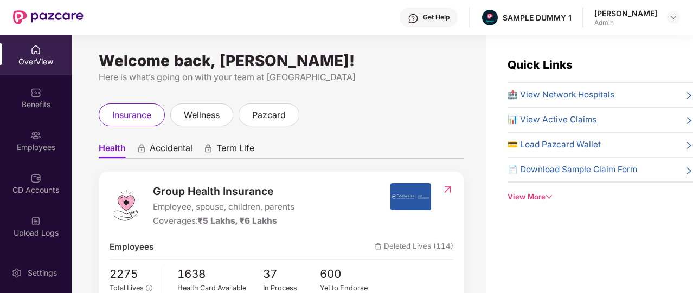
click at [113, 150] on span "Health" at bounding box center [112, 151] width 27 height 16
click at [158, 151] on span "Accidental" at bounding box center [171, 151] width 43 height 16
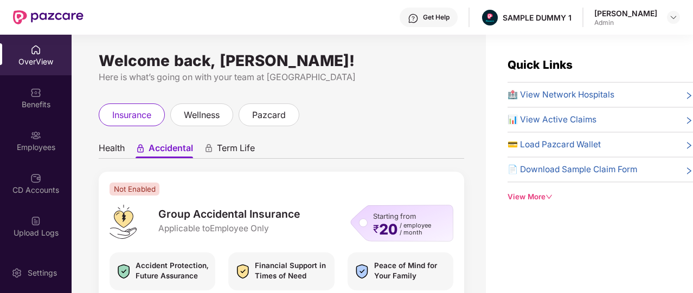
click at [249, 155] on span "Term Life" at bounding box center [236, 151] width 38 height 16
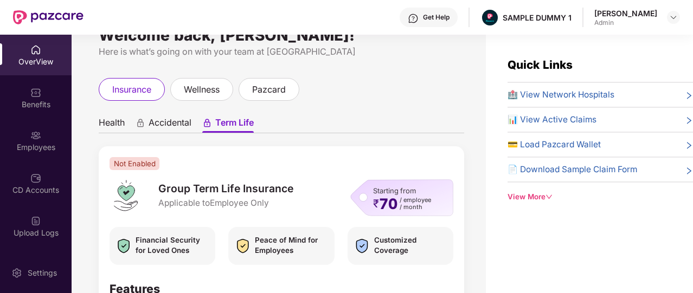
scroll to position [28, 0]
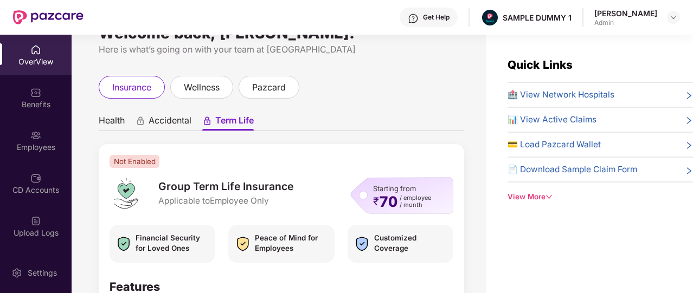
click at [112, 119] on span "Health" at bounding box center [112, 123] width 26 height 16
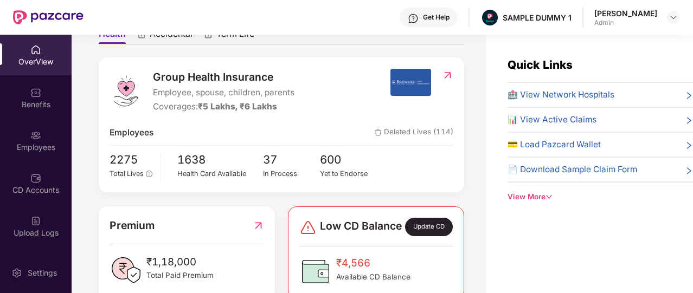
scroll to position [116, 0]
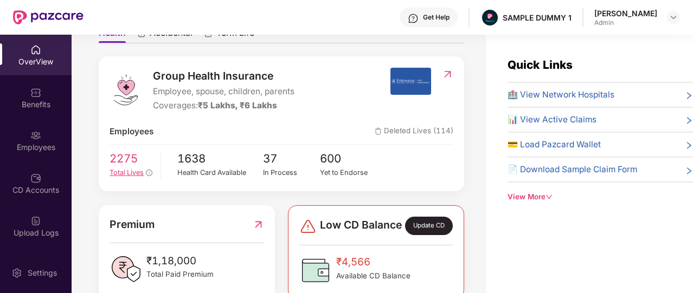
click at [114, 159] on span "2275" at bounding box center [131, 159] width 43 height 18
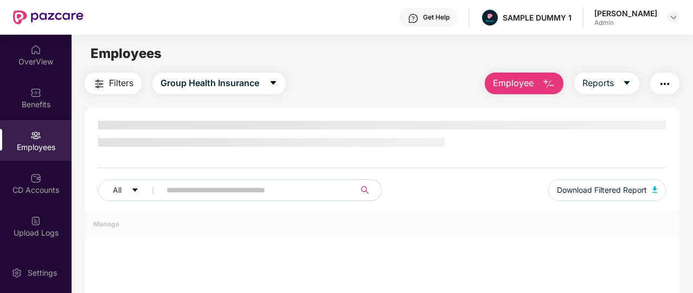
click at [114, 159] on div "All Download Filtered Report" at bounding box center [382, 165] width 595 height 89
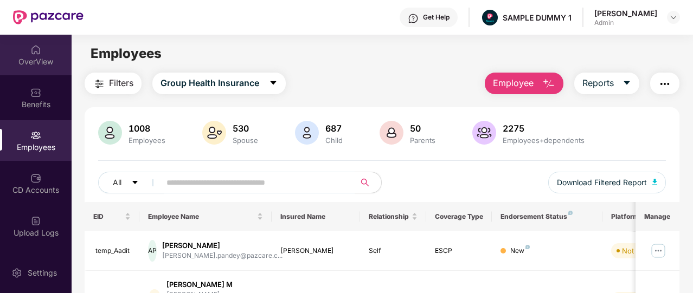
click at [46, 57] on div "OverView" at bounding box center [36, 61] width 72 height 11
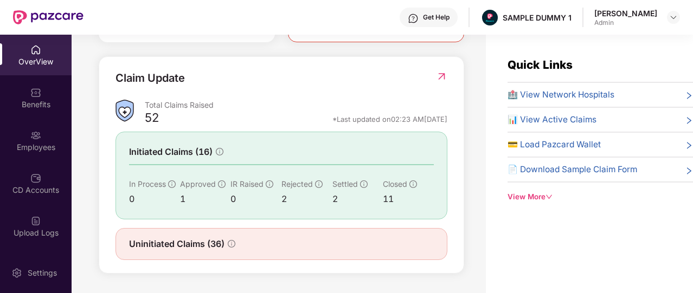
scroll to position [328, 0]
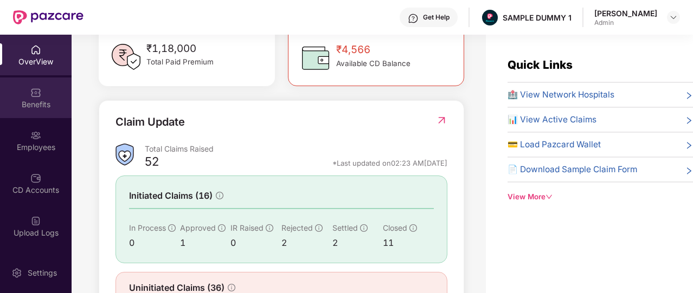
click at [33, 85] on div "Benefits" at bounding box center [36, 98] width 72 height 41
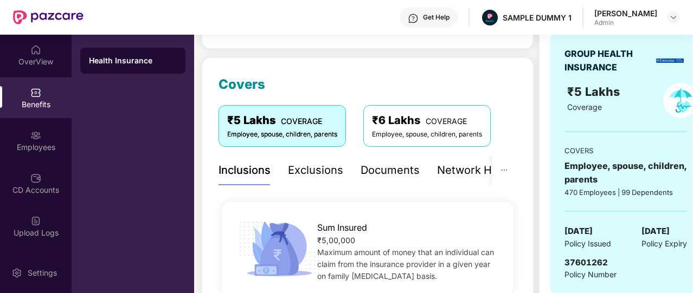
scroll to position [118, 0]
click at [334, 168] on div "Exclusions" at bounding box center [315, 171] width 55 height 17
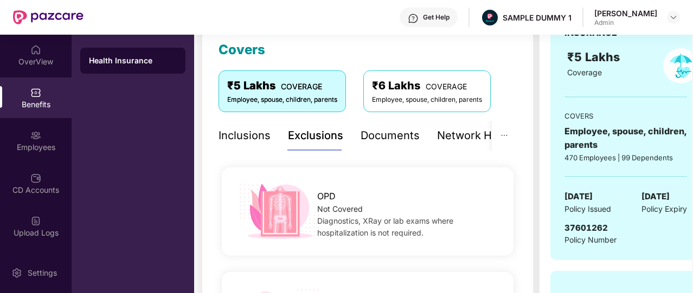
scroll to position [144, 0]
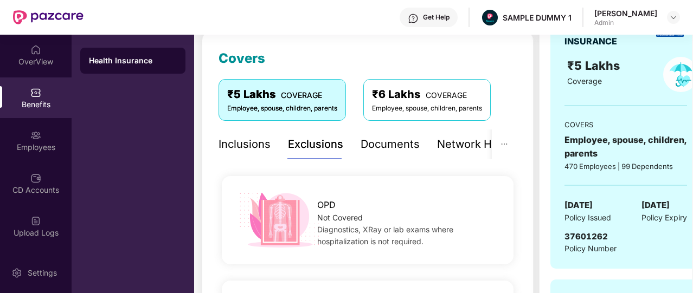
click at [405, 142] on div "Documents" at bounding box center [390, 144] width 59 height 17
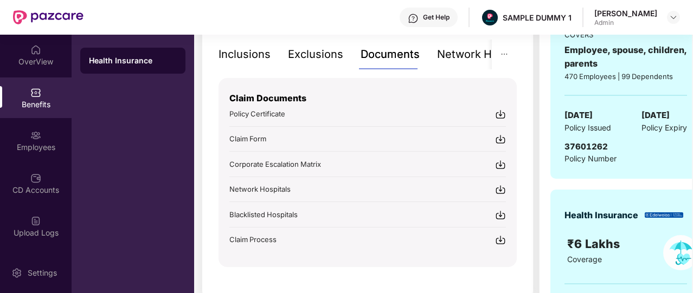
scroll to position [235, 0]
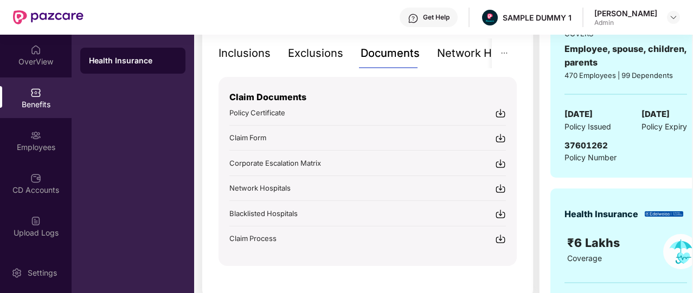
click at [448, 59] on div "Network Hospitals" at bounding box center [484, 53] width 95 height 17
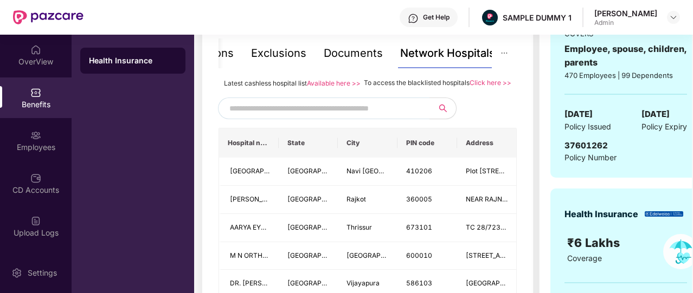
click at [329, 110] on span at bounding box center [323, 109] width 211 height 22
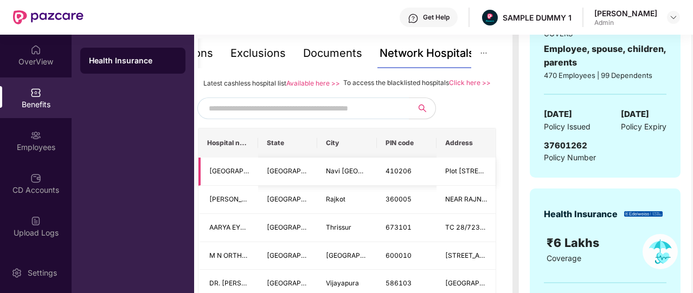
scroll to position [0, 0]
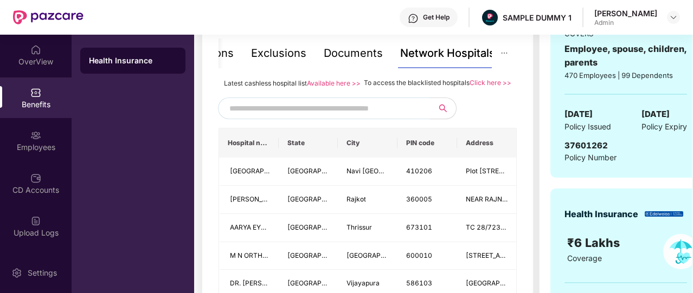
click at [385, 117] on input "text" at bounding box center [321, 108] width 185 height 16
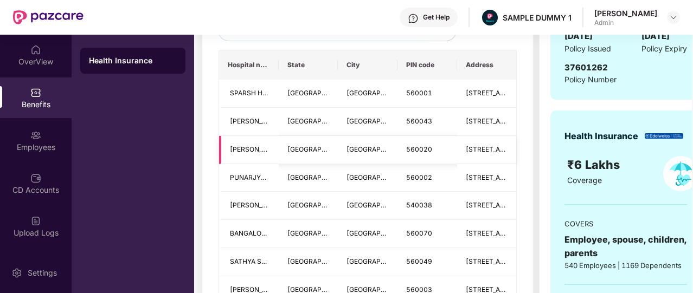
scroll to position [313, 0]
type input "*********"
click at [416, 97] on span "560001" at bounding box center [419, 93] width 26 height 8
copy span "560001"
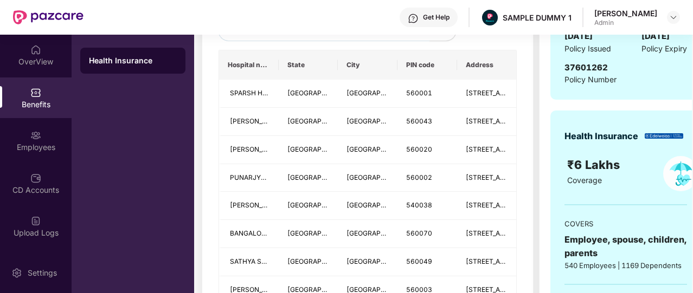
click at [320, 39] on input "*********" at bounding box center [321, 30] width 185 height 16
paste input "******"
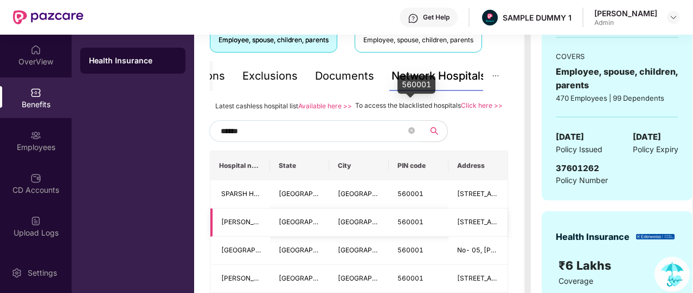
scroll to position [213, 0]
type input "*"
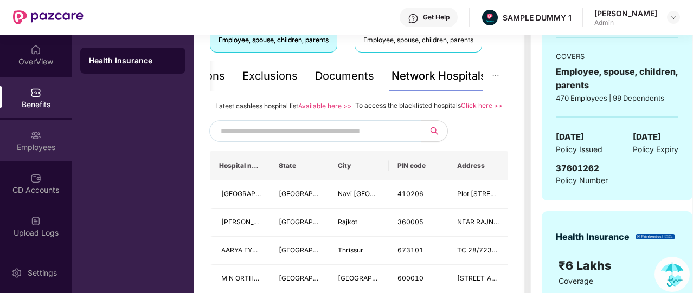
click at [63, 123] on div "Employees" at bounding box center [36, 140] width 72 height 41
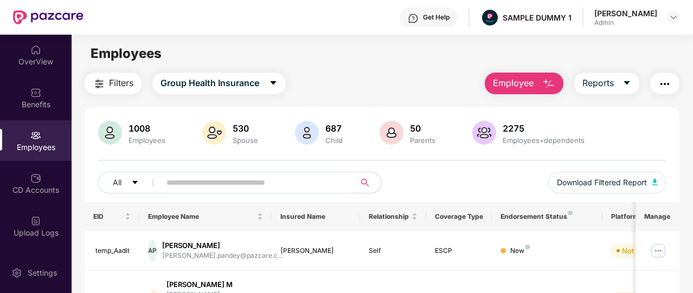
click at [544, 84] on img "button" at bounding box center [548, 84] width 13 height 13
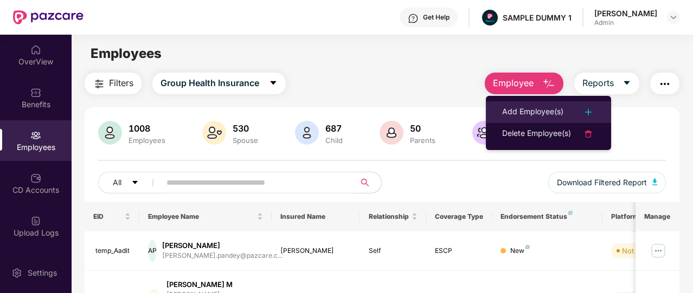
click at [526, 106] on div "Add Employee(s)" at bounding box center [532, 112] width 61 height 13
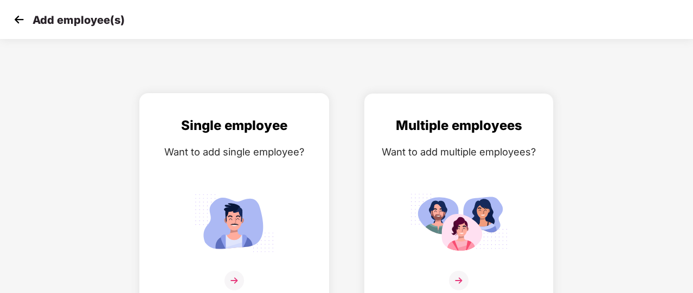
scroll to position [13, 0]
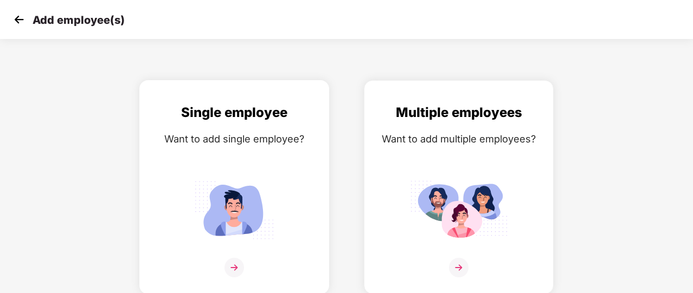
click at [234, 253] on div "Single employee Want to add single employee?" at bounding box center [234, 196] width 167 height 189
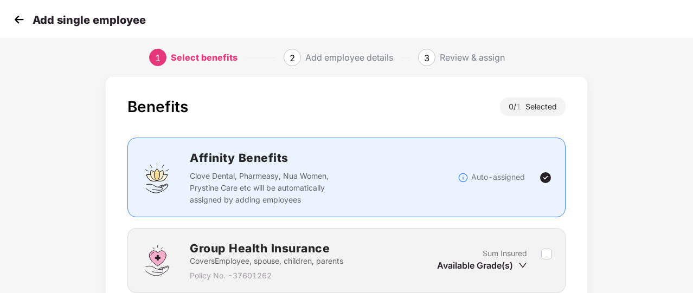
scroll to position [106, 0]
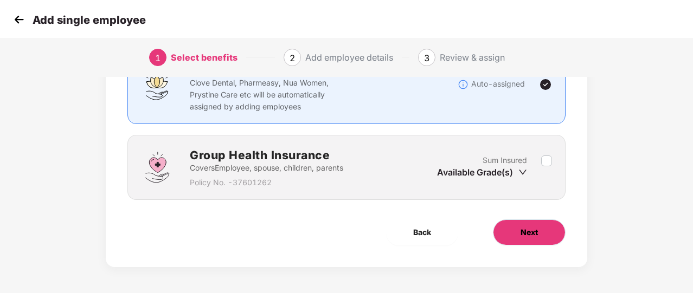
click at [535, 233] on span "Next" at bounding box center [529, 233] width 17 height 12
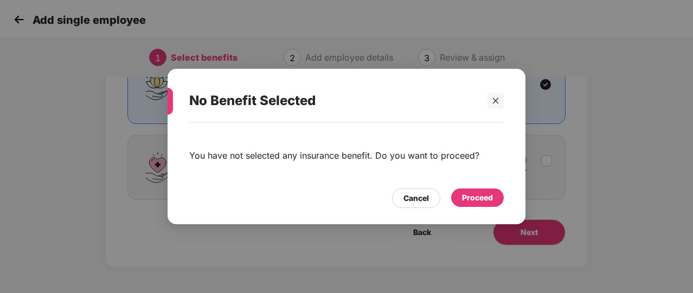
click at [480, 198] on div "Proceed" at bounding box center [477, 198] width 31 height 12
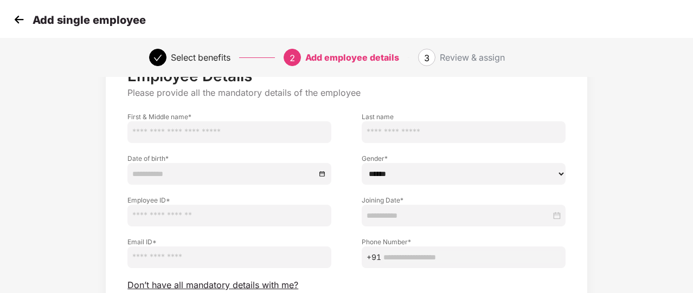
scroll to position [141, 0]
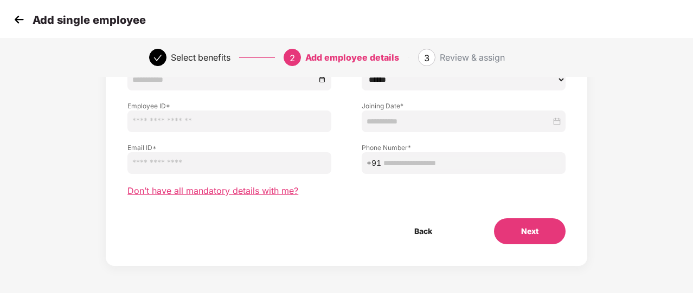
click at [233, 191] on span "Don’t have all mandatory details with me?" at bounding box center [212, 190] width 171 height 11
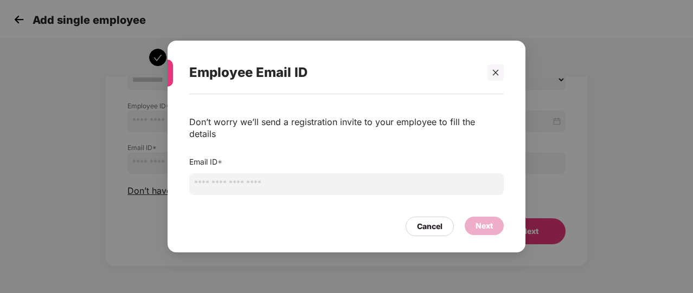
click at [251, 174] on input "email" at bounding box center [346, 185] width 315 height 22
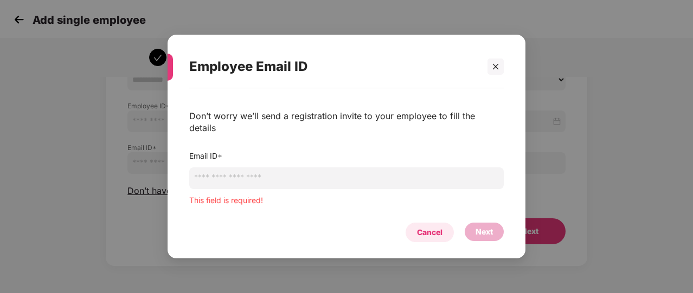
click at [426, 223] on div "Cancel" at bounding box center [430, 233] width 48 height 20
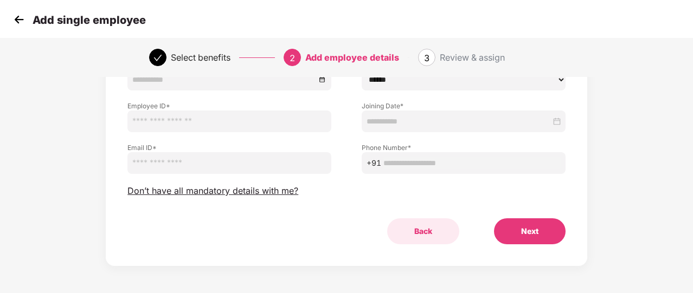
click at [420, 230] on button "Back" at bounding box center [423, 232] width 72 height 26
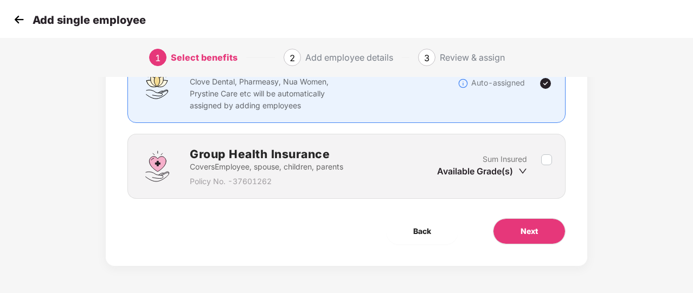
scroll to position [106, 0]
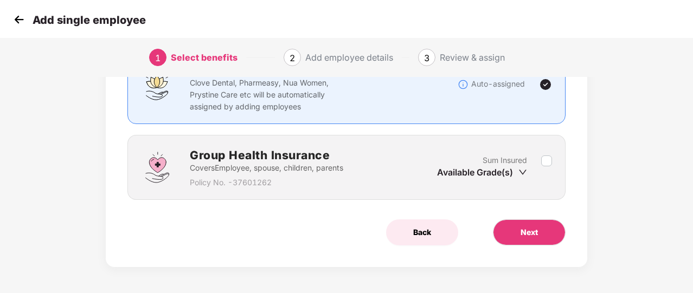
click at [435, 226] on button "Back" at bounding box center [422, 233] width 72 height 26
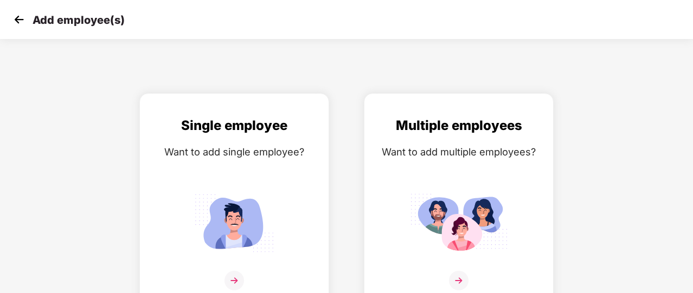
click at [13, 20] on img at bounding box center [19, 19] width 16 height 16
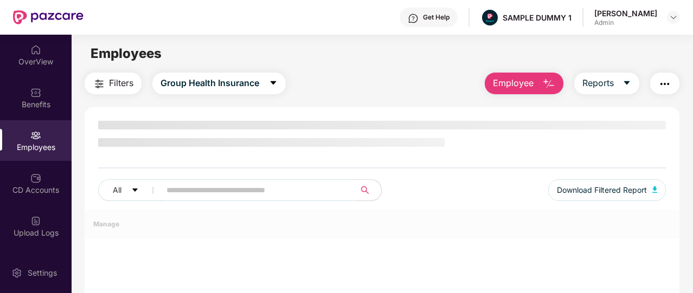
click at [515, 79] on span "Employee" at bounding box center [513, 83] width 41 height 14
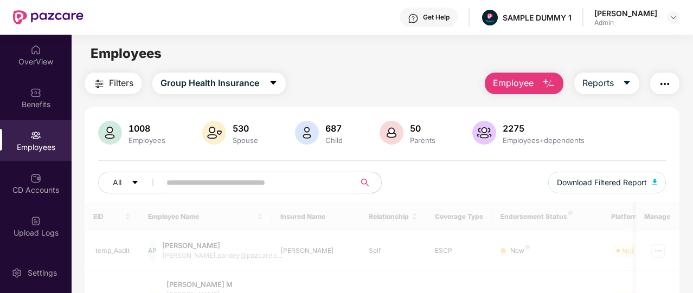
click at [524, 85] on span "Employee" at bounding box center [513, 83] width 41 height 14
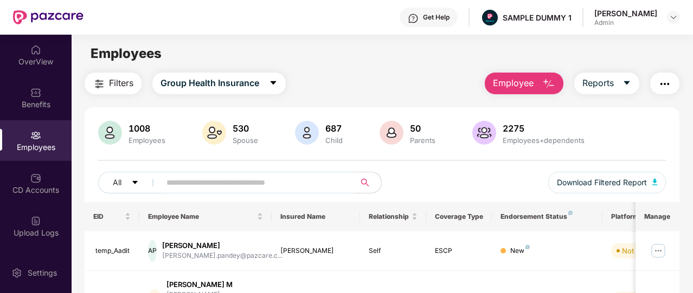
click at [537, 81] on button "Employee" at bounding box center [524, 84] width 79 height 22
click at [412, 69] on main "Employees Filters Group Health Insurance Employee Reports 1008 Employees 530 Sp…" at bounding box center [382, 181] width 621 height 293
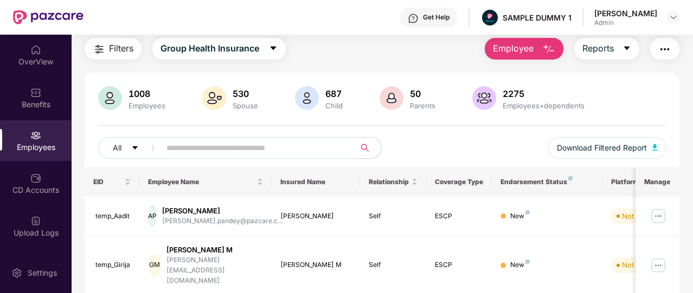
click at [536, 45] on button "Employee" at bounding box center [524, 49] width 79 height 22
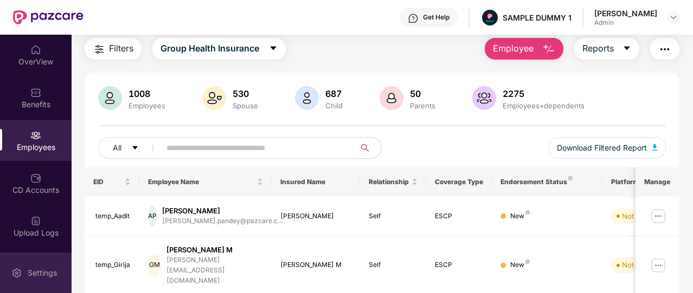
click at [39, 264] on div "Settings" at bounding box center [36, 273] width 72 height 41
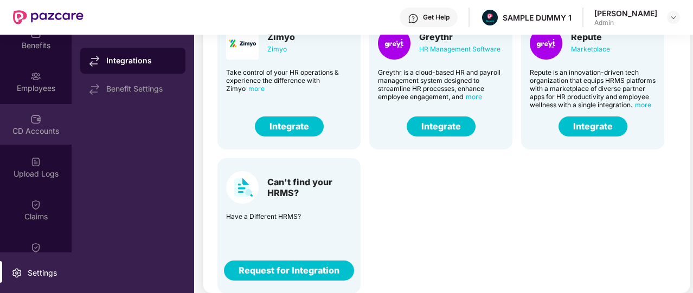
scroll to position [61, 0]
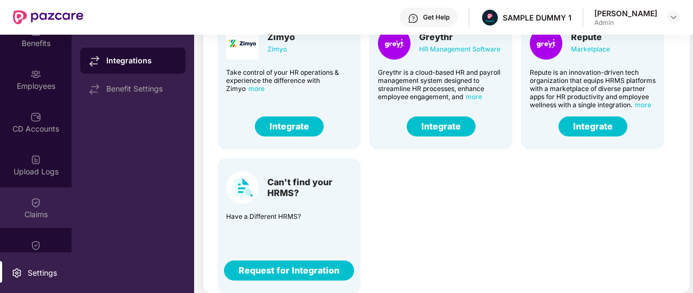
click at [32, 198] on img at bounding box center [35, 202] width 11 height 11
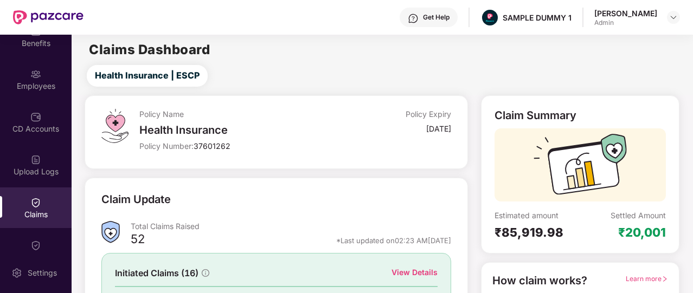
scroll to position [130, 0]
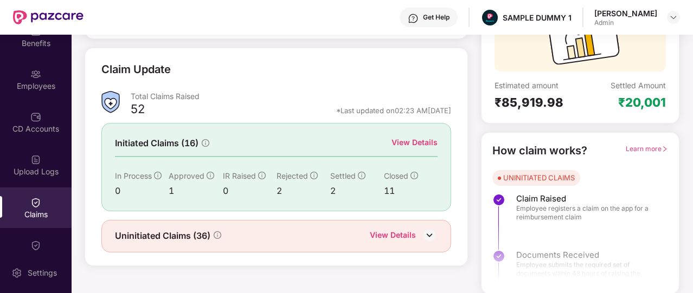
click at [412, 145] on div "View Details" at bounding box center [415, 143] width 46 height 12
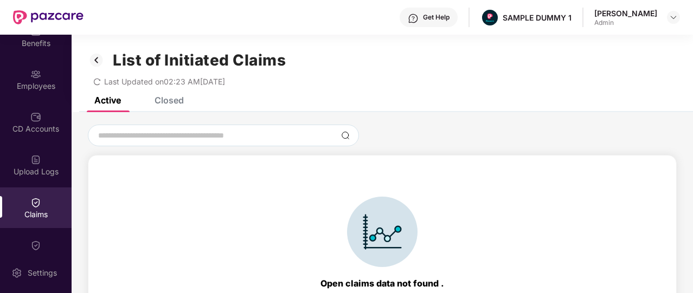
scroll to position [47, 0]
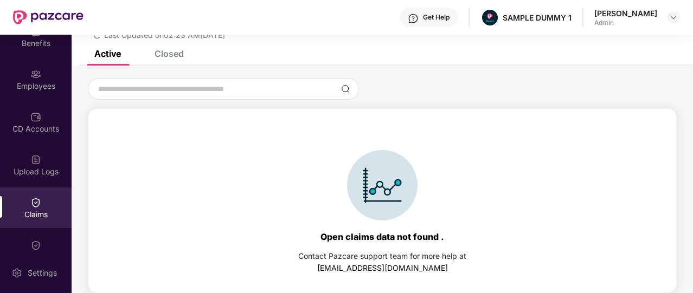
click at [177, 56] on div "Closed" at bounding box center [169, 53] width 29 height 11
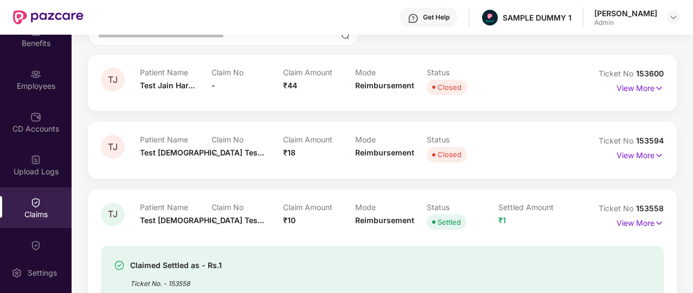
scroll to position [88, 0]
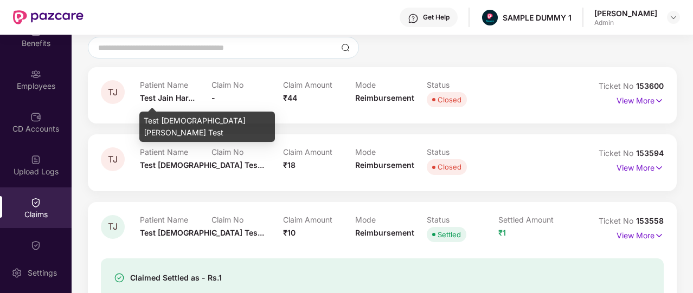
click at [156, 95] on span "Test Jain Har..." at bounding box center [167, 97] width 55 height 9
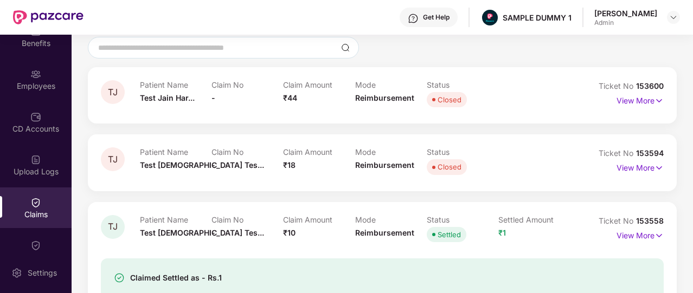
click at [297, 91] on div "Claim Amount ₹44" at bounding box center [319, 95] width 72 height 30
click at [376, 101] on span "Reimbursement" at bounding box center [384, 97] width 59 height 9
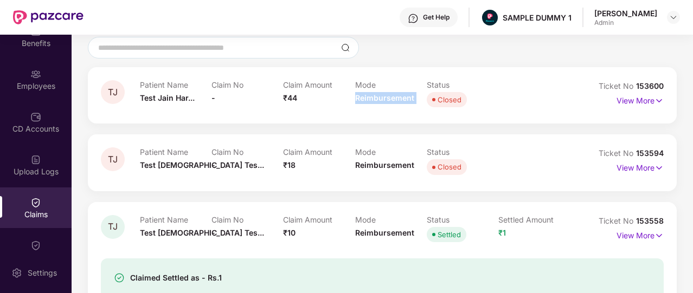
click at [376, 101] on span "Reimbursement" at bounding box center [384, 97] width 59 height 9
click at [634, 100] on p "View More" at bounding box center [640, 99] width 47 height 15
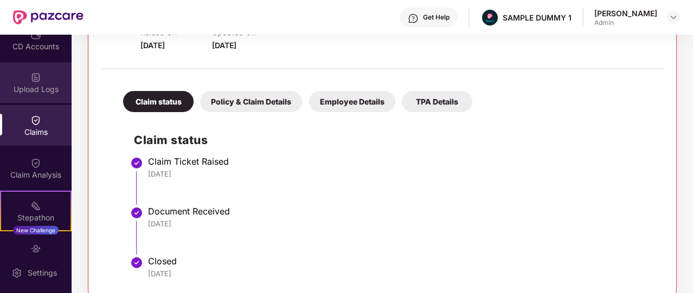
scroll to position [152, 0]
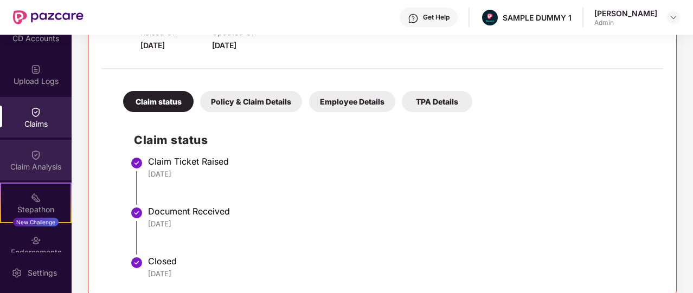
click at [41, 147] on div "Claim Analysis" at bounding box center [36, 160] width 72 height 41
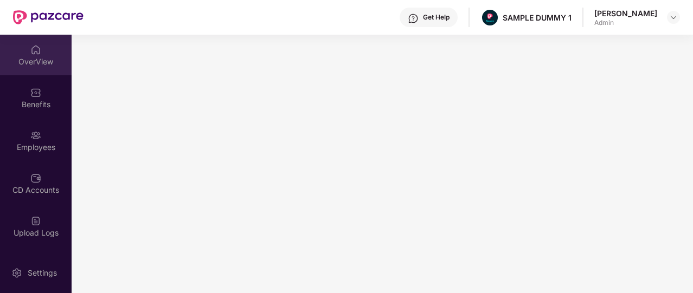
click at [43, 57] on div "OverView" at bounding box center [36, 61] width 72 height 11
